Goal: Task Accomplishment & Management: Use online tool/utility

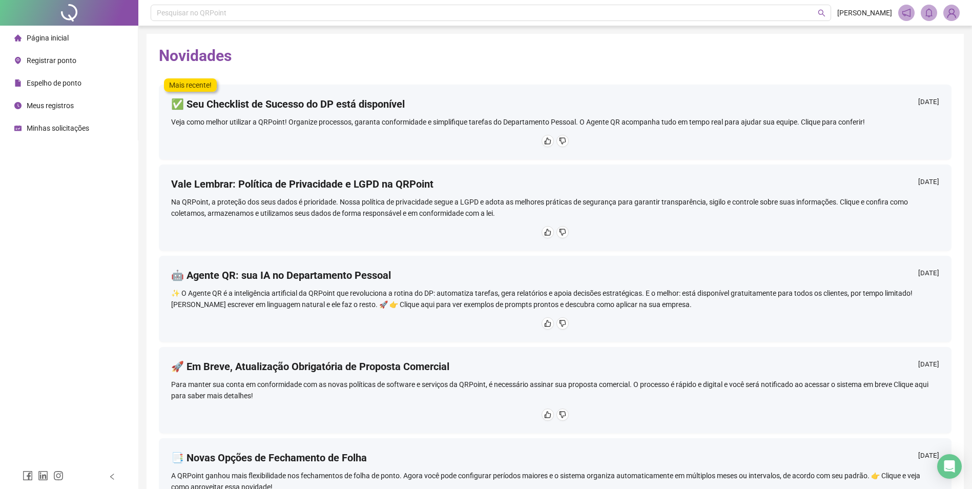
click at [67, 59] on span "Registrar ponto" at bounding box center [52, 60] width 50 height 8
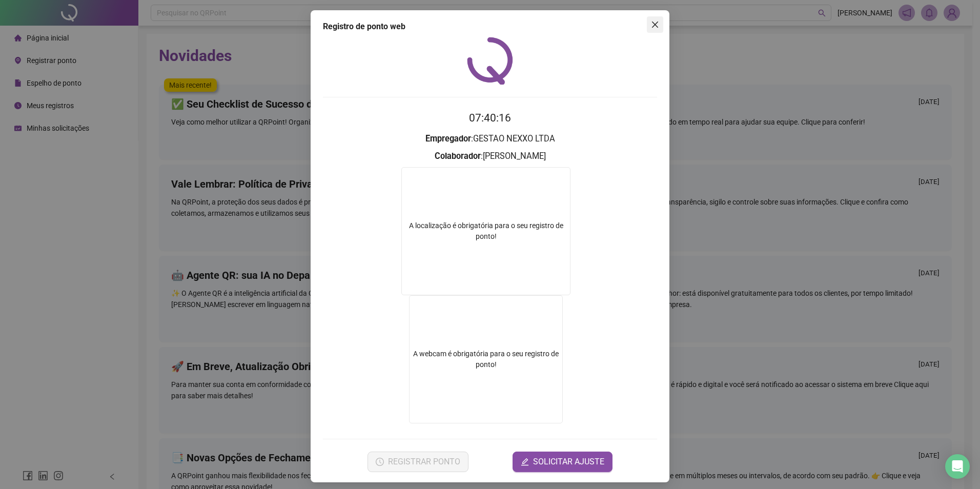
click at [653, 25] on icon "close" at bounding box center [655, 24] width 8 height 8
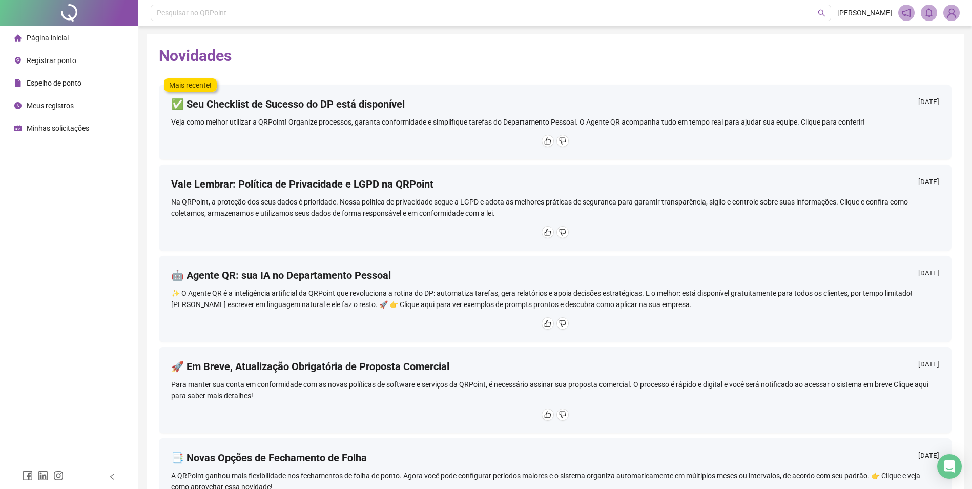
click at [33, 64] on span "Registrar ponto" at bounding box center [52, 60] width 50 height 8
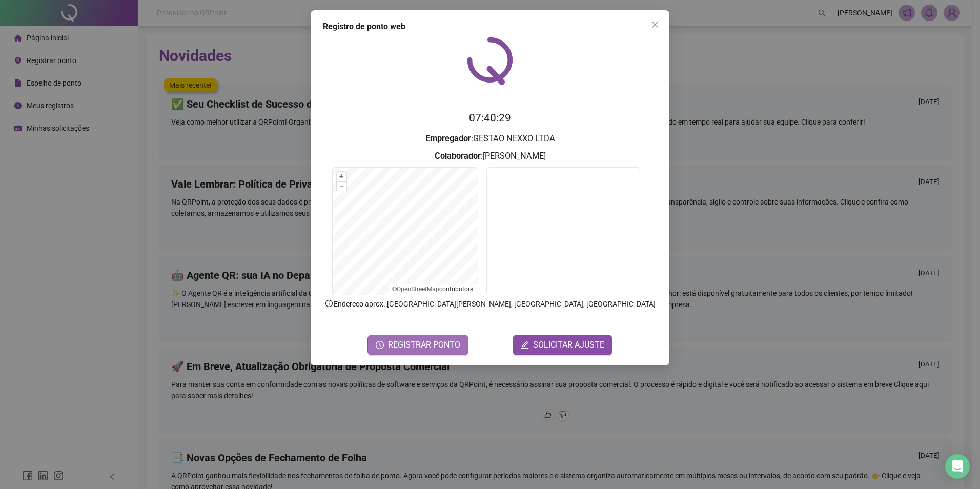
click at [394, 340] on span "REGISTRAR PONTO" at bounding box center [424, 345] width 72 height 12
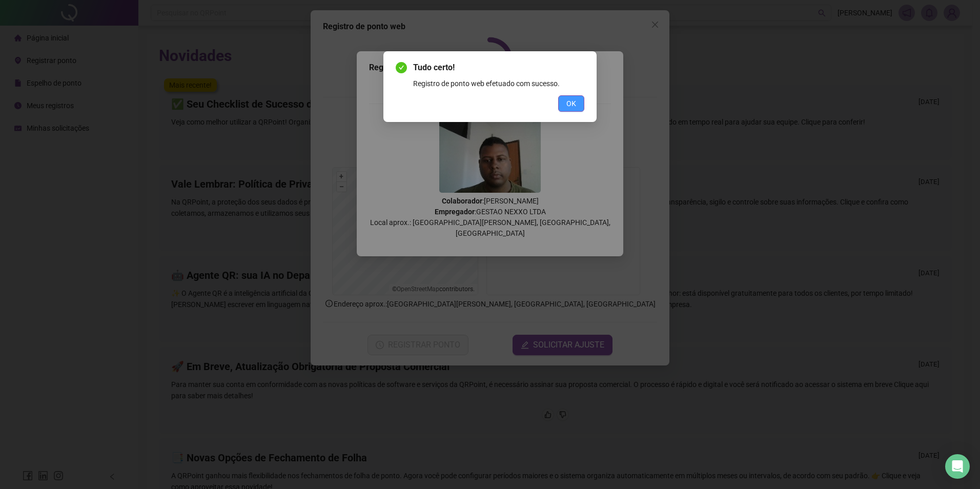
click at [577, 102] on button "OK" at bounding box center [571, 103] width 26 height 16
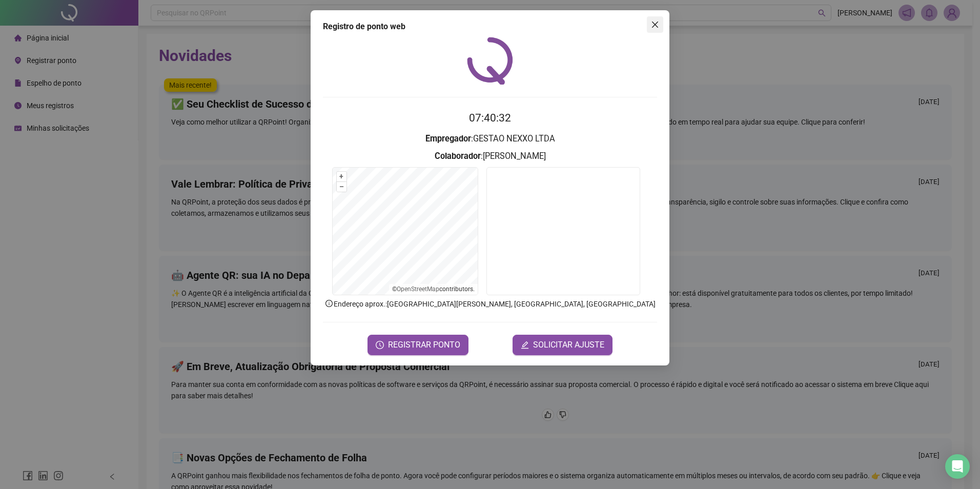
click at [654, 26] on icon "close" at bounding box center [655, 25] width 6 height 6
